Goal: Navigation & Orientation: Understand site structure

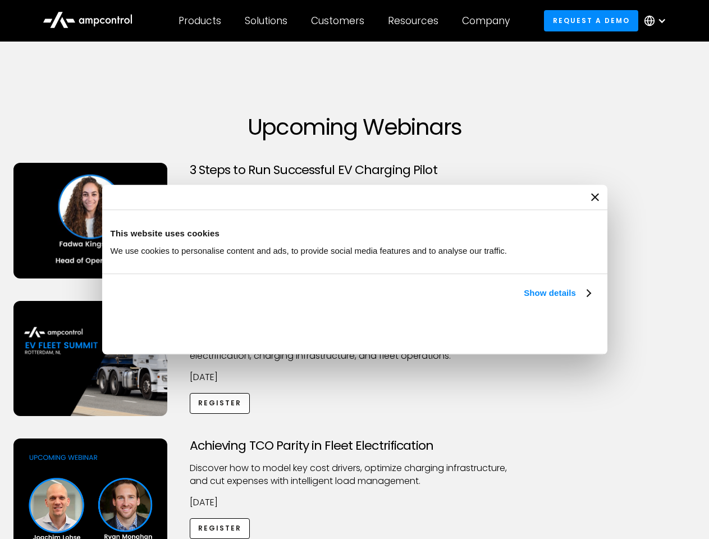
click at [524, 300] on link "Show details" at bounding box center [557, 292] width 66 height 13
click at [0, 0] on div "Necessary cookies help make a website usable by enabling basic functions like p…" at bounding box center [0, 0] width 0 height 0
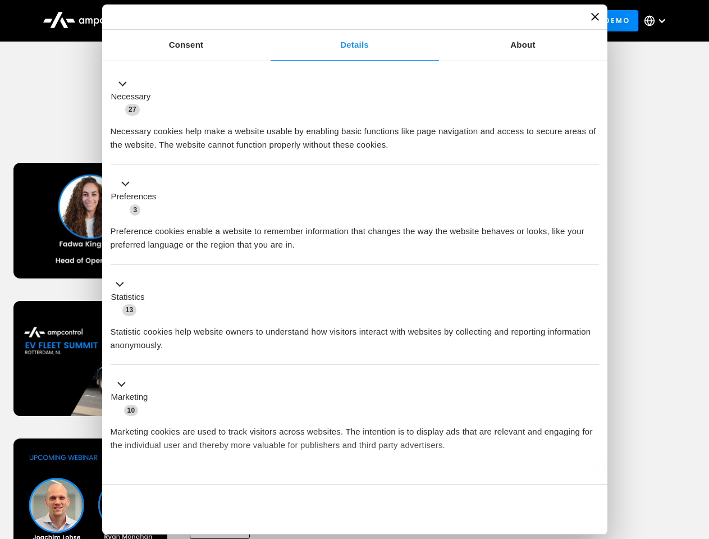
click at [697, 453] on div "Achieving TCO Parity in Fleet Electrification Discover how to model key cost dr…" at bounding box center [354, 527] width 705 height 176
click at [345, 21] on div "Customers" at bounding box center [337, 21] width 53 height 12
click at [199, 21] on div "Products" at bounding box center [200, 21] width 43 height 12
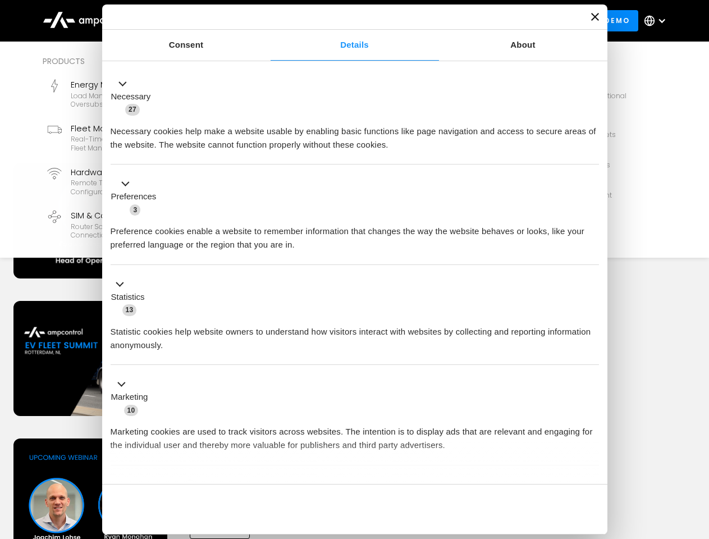
click at [267, 21] on div "Solutions" at bounding box center [266, 21] width 43 height 12
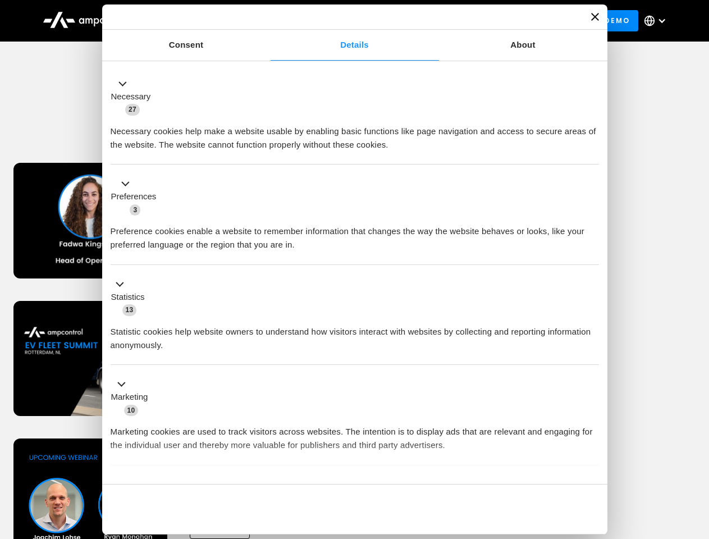
click at [340, 21] on div "Customers" at bounding box center [337, 21] width 53 height 12
click at [416, 21] on div "Resources" at bounding box center [413, 21] width 51 height 12
click at [490, 21] on div "Company" at bounding box center [486, 21] width 48 height 12
click at [658, 21] on div at bounding box center [662, 20] width 9 height 9
